Goal: Find specific fact: Find specific fact

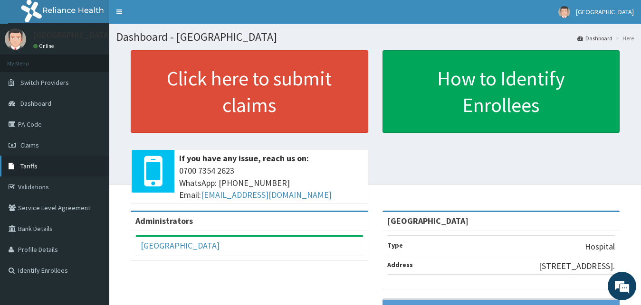
click at [65, 164] on link "Tariffs" at bounding box center [54, 166] width 109 height 21
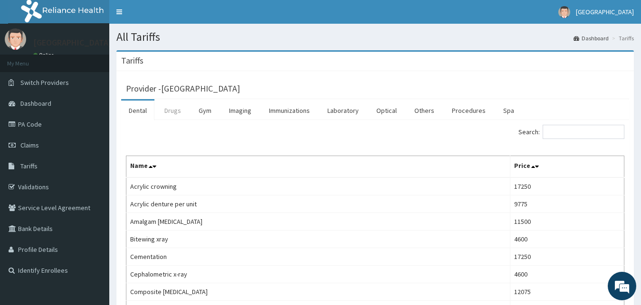
click at [166, 111] on link "Drugs" at bounding box center [173, 111] width 32 height 20
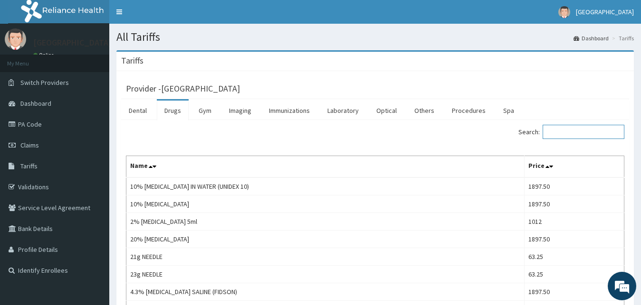
click at [580, 133] on input "Search:" at bounding box center [583, 132] width 82 height 14
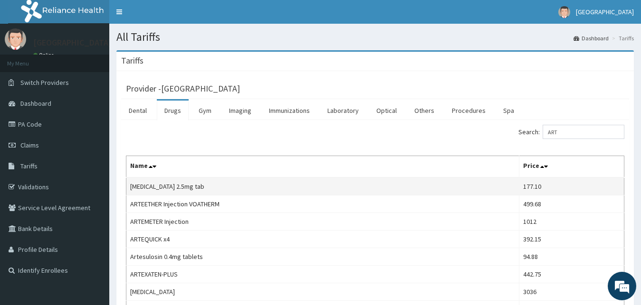
click at [458, 192] on td "Artane 2.5mg tab" at bounding box center [322, 187] width 393 height 18
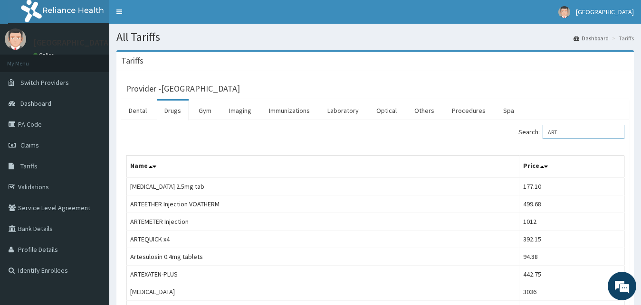
click at [571, 134] on input "ART" at bounding box center [583, 132] width 82 height 14
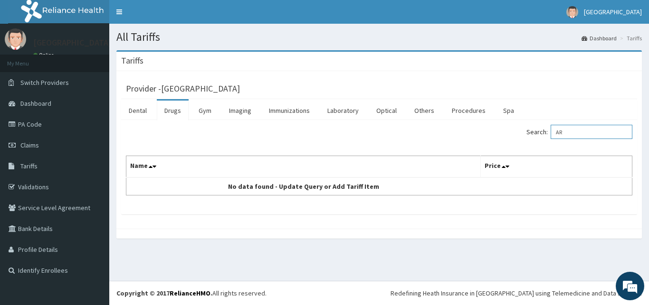
type input "A"
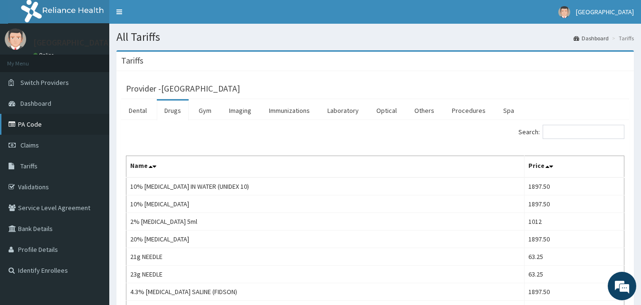
click at [47, 126] on link "PA Code" at bounding box center [54, 124] width 109 height 21
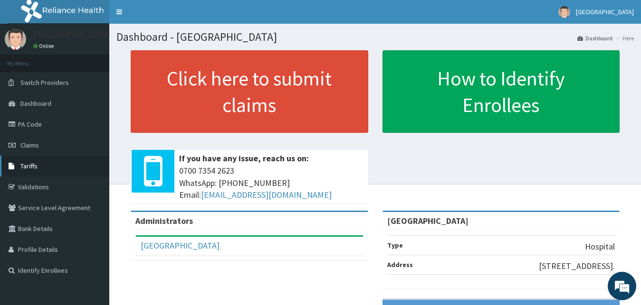
click at [37, 160] on link "Tariffs" at bounding box center [54, 166] width 109 height 21
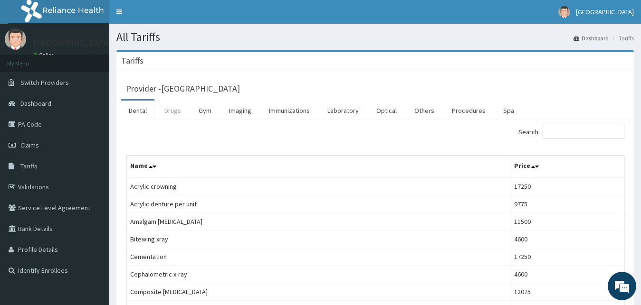
click at [178, 113] on link "Drugs" at bounding box center [173, 111] width 32 height 20
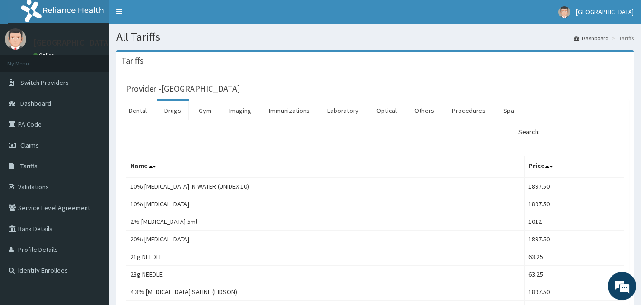
click at [579, 132] on input "Search:" at bounding box center [583, 132] width 82 height 14
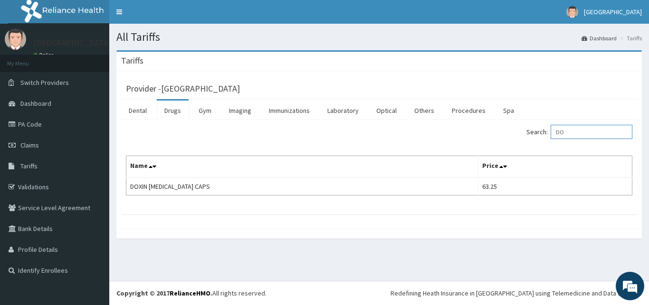
type input "D"
